Goal: Task Accomplishment & Management: Complete application form

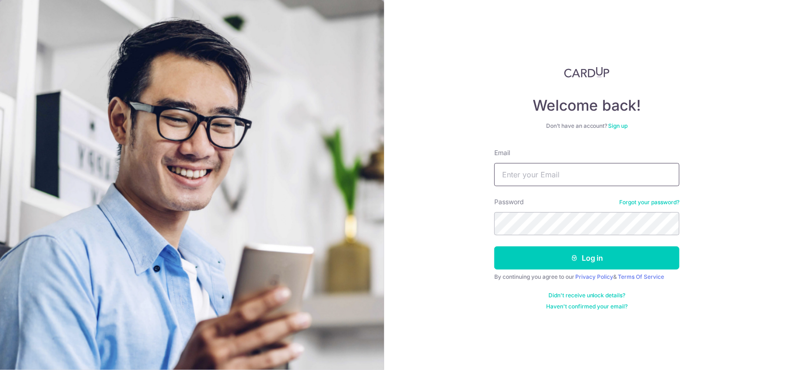
click at [595, 177] on input "Email" at bounding box center [586, 174] width 185 height 23
type input "celesteteo11@gmail.com"
click at [494, 246] on button "Log in" at bounding box center [586, 257] width 185 height 23
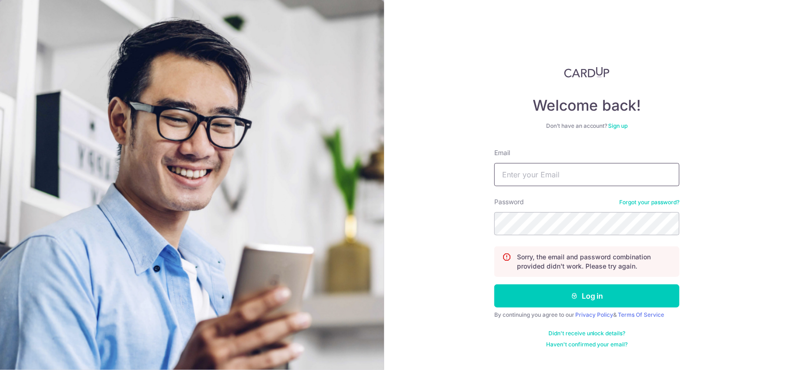
drag, startPoint x: 0, startPoint y: 0, endPoint x: 587, endPoint y: 173, distance: 611.6
click at [587, 173] on input "Email" at bounding box center [586, 174] width 185 height 23
type input "celesteteo11@gmail.com"
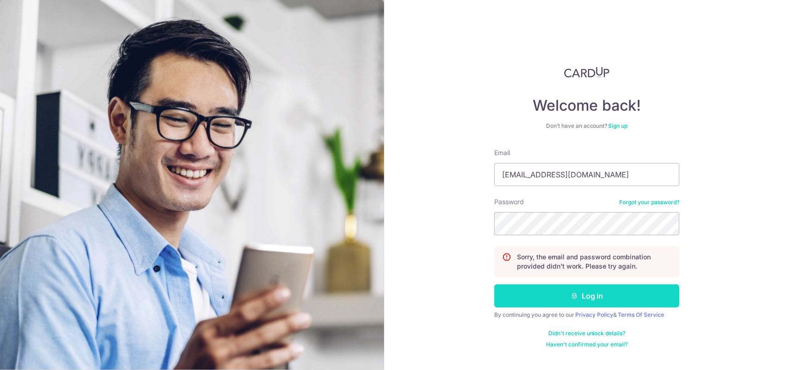
click at [584, 301] on button "Log in" at bounding box center [586, 295] width 185 height 23
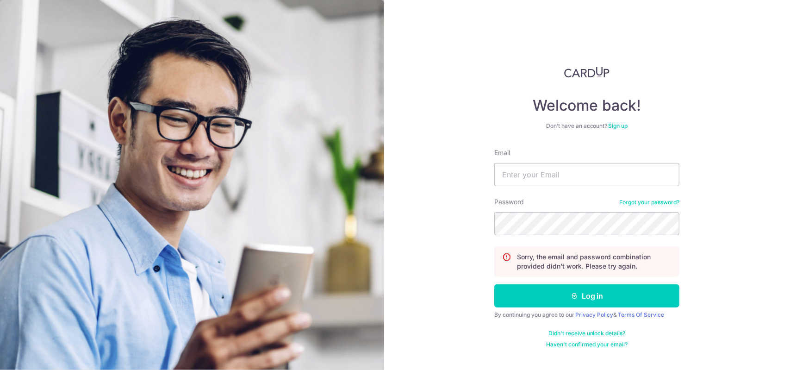
click at [626, 124] on link "Sign up" at bounding box center [618, 125] width 19 height 7
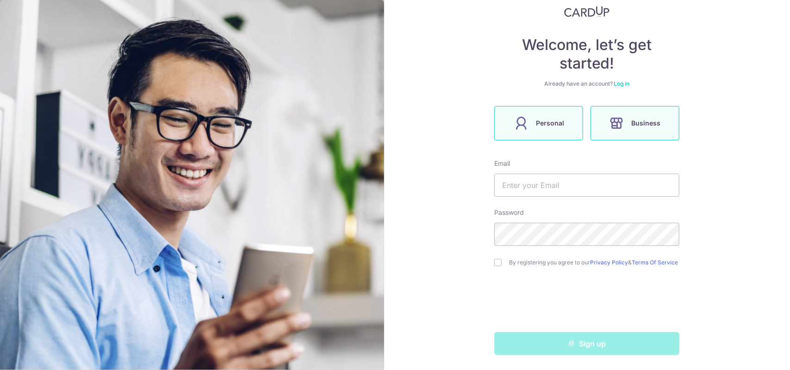
scroll to position [63, 0]
click at [606, 186] on input "text" at bounding box center [586, 185] width 185 height 23
click at [590, 183] on input "text" at bounding box center [586, 185] width 185 height 23
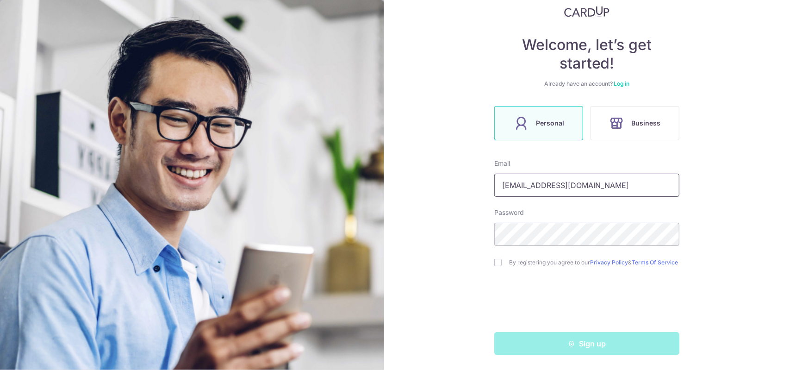
type input "[EMAIL_ADDRESS][DOMAIN_NAME]"
click at [494, 265] on div "By registering you agree to our Privacy Policy & Terms Of Service" at bounding box center [586, 262] width 185 height 11
click at [494, 262] on input "checkbox" at bounding box center [497, 262] width 7 height 7
checkbox input "true"
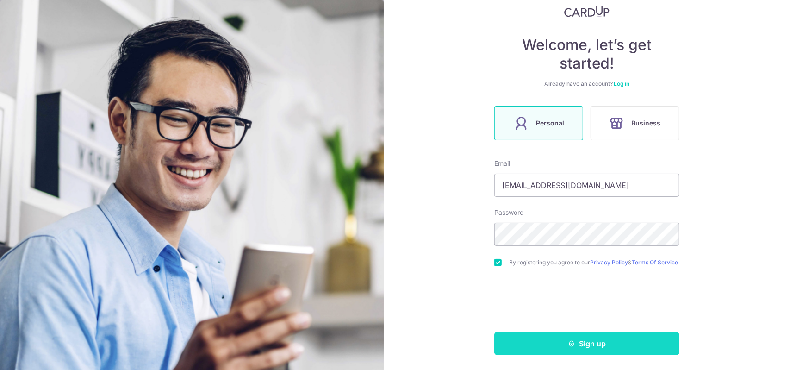
click at [621, 351] on button "Sign up" at bounding box center [586, 343] width 185 height 23
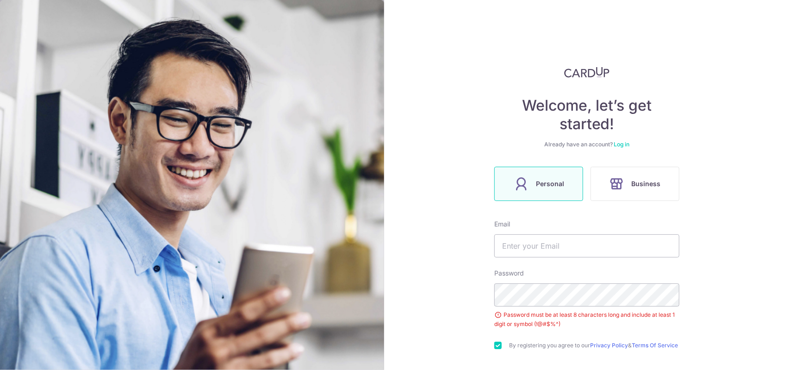
scroll to position [86, 0]
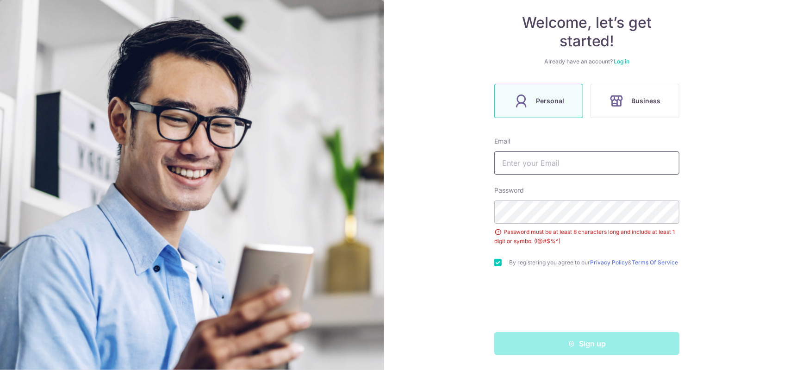
click at [586, 157] on input "text" at bounding box center [586, 162] width 185 height 23
type input "[EMAIL_ADDRESS][DOMAIN_NAME]"
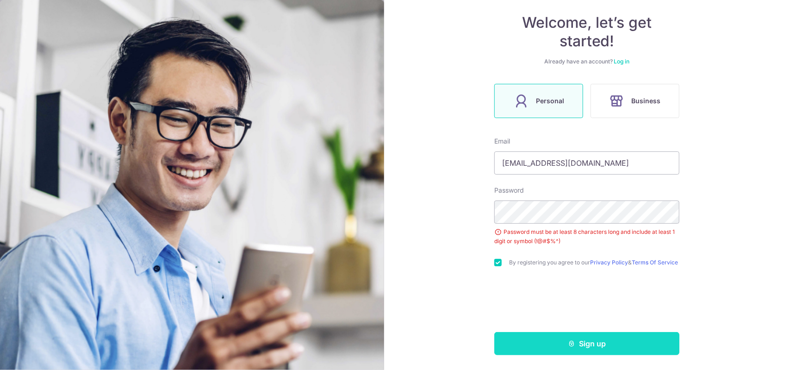
click at [537, 343] on button "Sign up" at bounding box center [586, 343] width 185 height 23
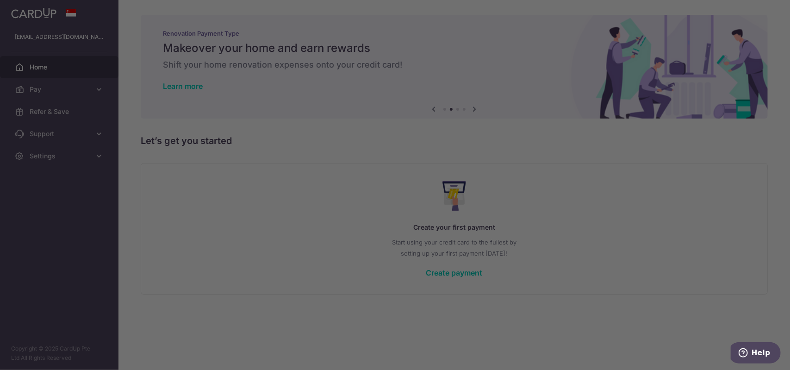
click at [700, 198] on div at bounding box center [399, 186] width 798 height 373
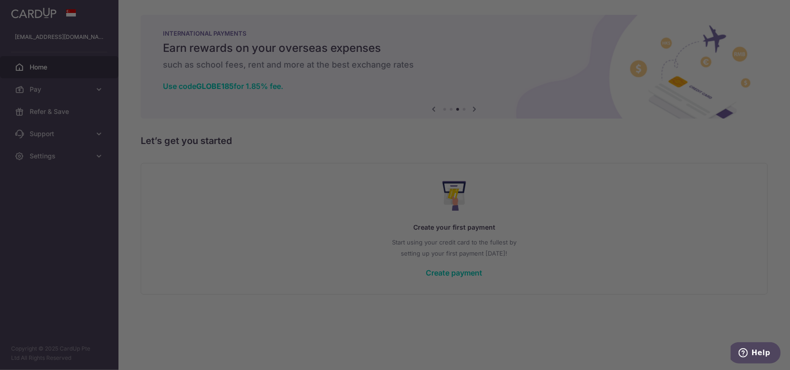
click at [554, 177] on div at bounding box center [399, 186] width 798 height 373
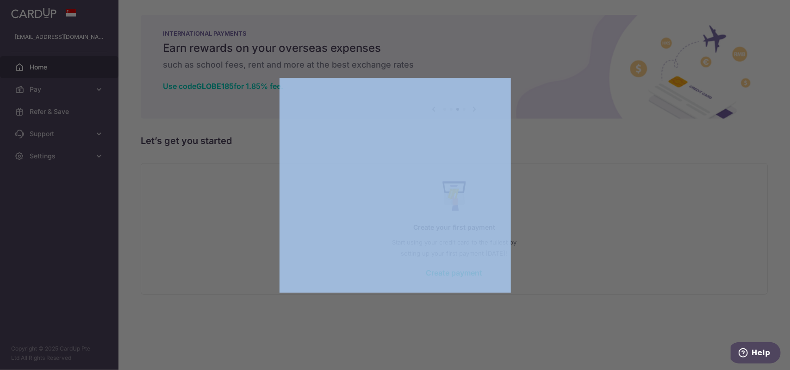
click at [554, 177] on div at bounding box center [399, 186] width 798 height 373
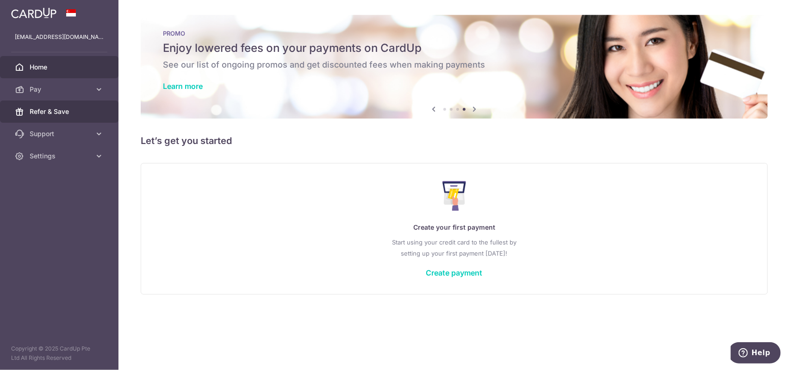
click at [70, 111] on span "Refer & Save" at bounding box center [60, 111] width 61 height 9
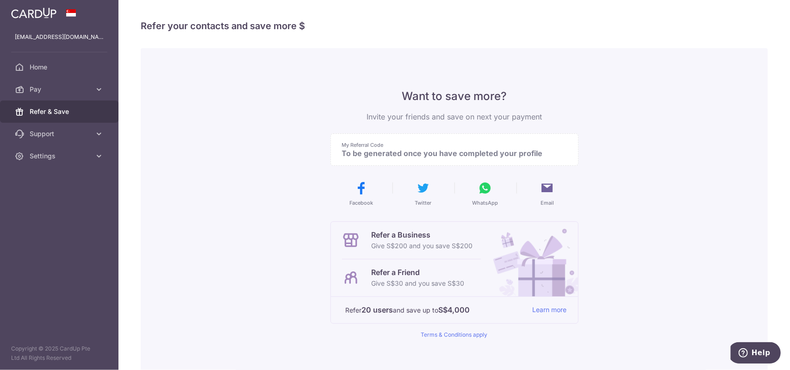
click at [502, 156] on p "To be generated once you have completed your profile" at bounding box center [450, 153] width 217 height 9
click at [548, 311] on link "Learn more" at bounding box center [550, 310] width 34 height 12
click at [81, 85] on span "Pay" at bounding box center [60, 89] width 61 height 9
click at [82, 107] on span "Payments" at bounding box center [60, 111] width 61 height 9
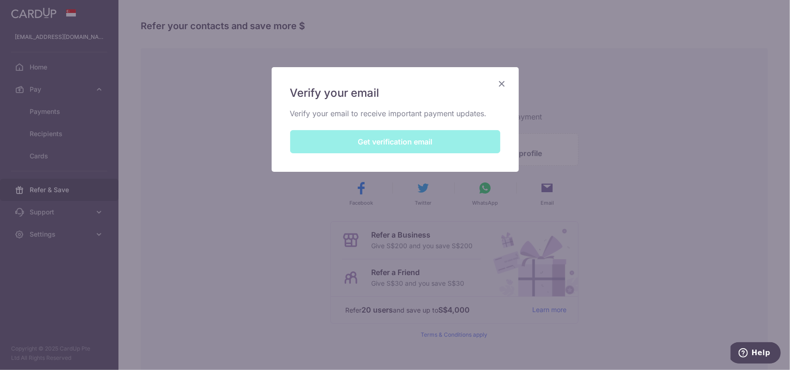
click at [414, 142] on div "Verify your email Verify your email to receive important payment updates. Get v…" at bounding box center [395, 119] width 247 height 105
click at [447, 132] on div "Verify your email Verify your email to receive important payment updates. Get v…" at bounding box center [395, 119] width 247 height 105
click at [411, 146] on div "Verify your email Verify your email to receive important payment updates. Get v…" at bounding box center [395, 119] width 247 height 105
